Goal: Task Accomplishment & Management: Complete application form

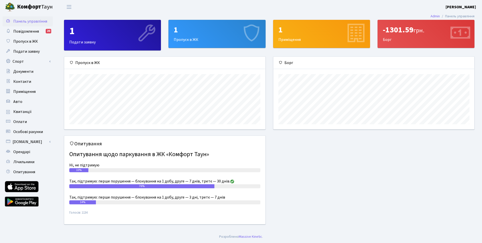
scroll to position [73, 201]
click at [217, 37] on div "1 Пропуск в ЖК" at bounding box center [217, 34] width 96 height 28
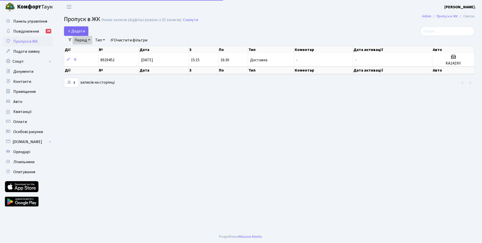
select select "25"
click at [78, 31] on span "Додати" at bounding box center [76, 31] width 18 height 6
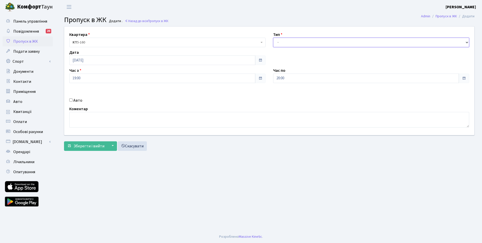
click at [304, 42] on select "- Доставка Таксі Гості Сервіс" at bounding box center [371, 43] width 197 height 10
select select "1"
click at [273, 38] on select "- Доставка Таксі Гості Сервіс" at bounding box center [371, 43] width 197 height 10
click at [85, 145] on span "Зберегти і вийти" at bounding box center [89, 146] width 31 height 6
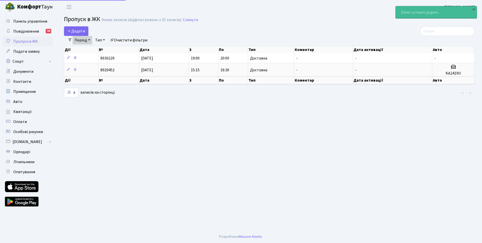
select select "25"
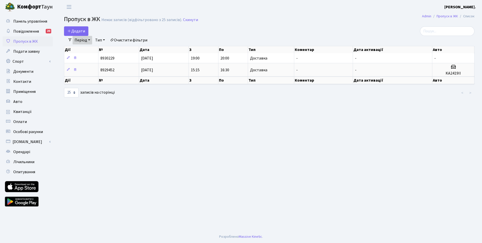
click at [86, 39] on link "Період" at bounding box center [83, 40] width 20 height 9
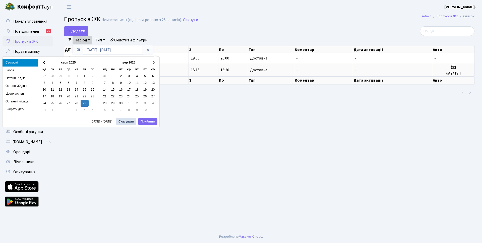
click at [14, 63] on li "Сьогодні" at bounding box center [20, 63] width 35 height 8
